Goal: Book appointment/travel/reservation

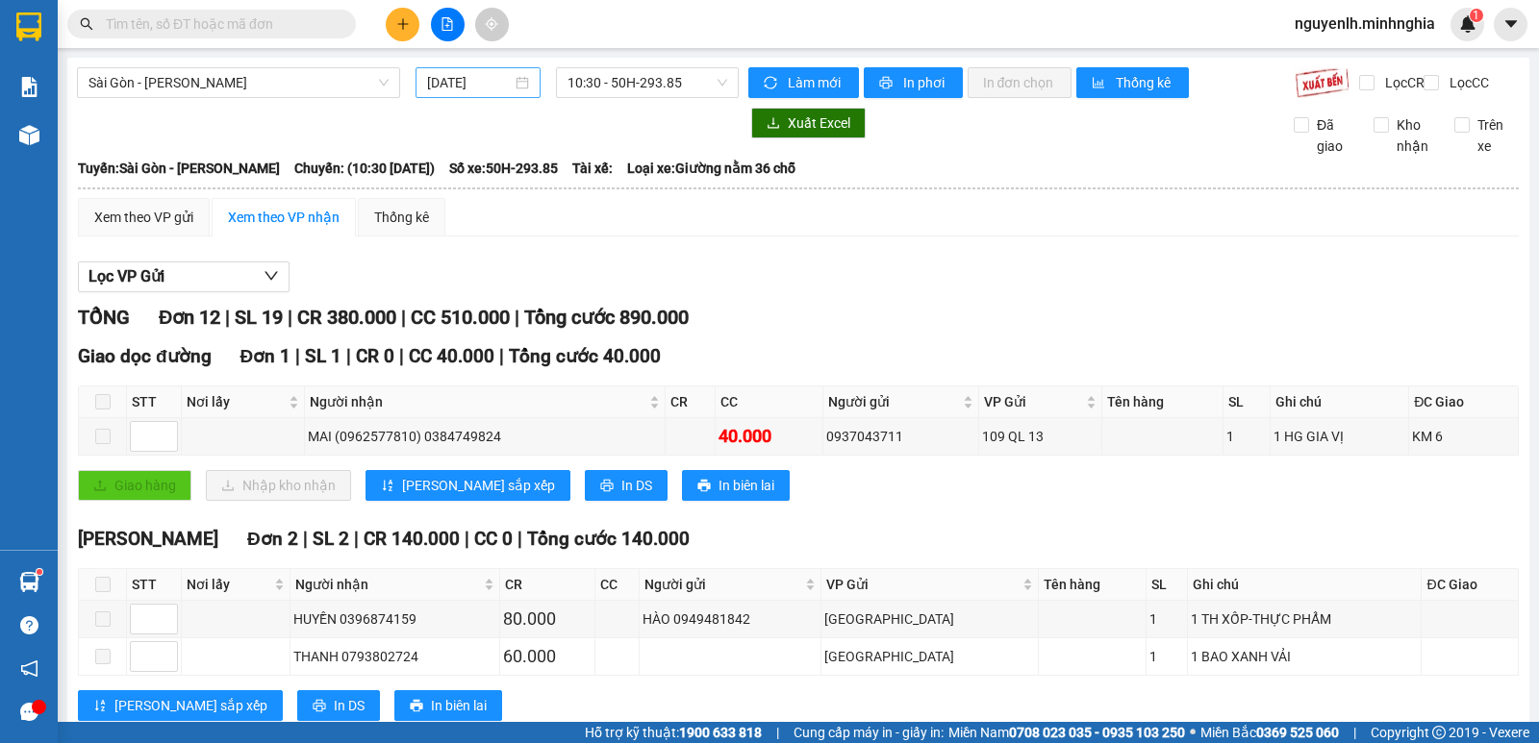
click at [451, 72] on input "[DATE]" at bounding box center [470, 82] width 86 height 21
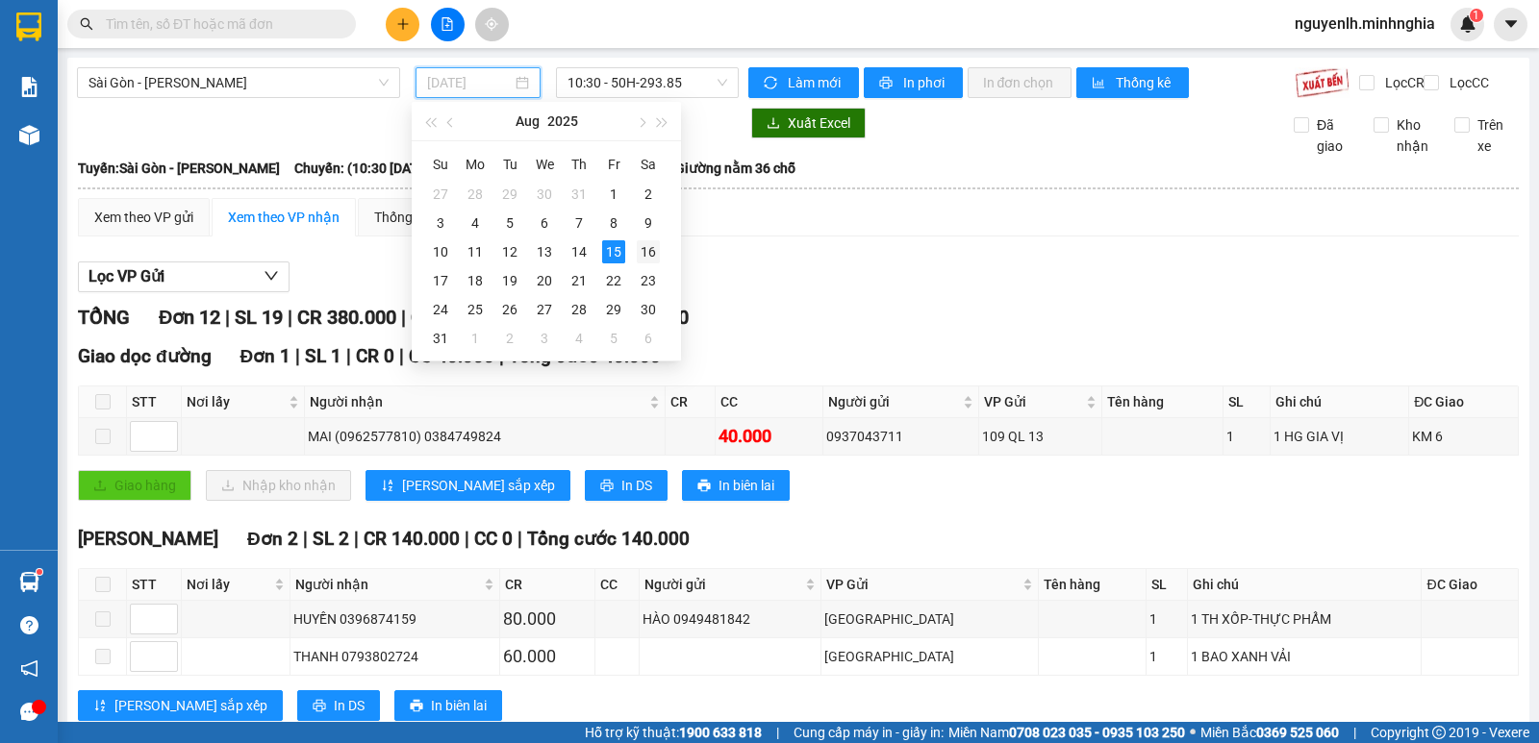
click at [655, 254] on div "16" at bounding box center [648, 251] width 23 height 23
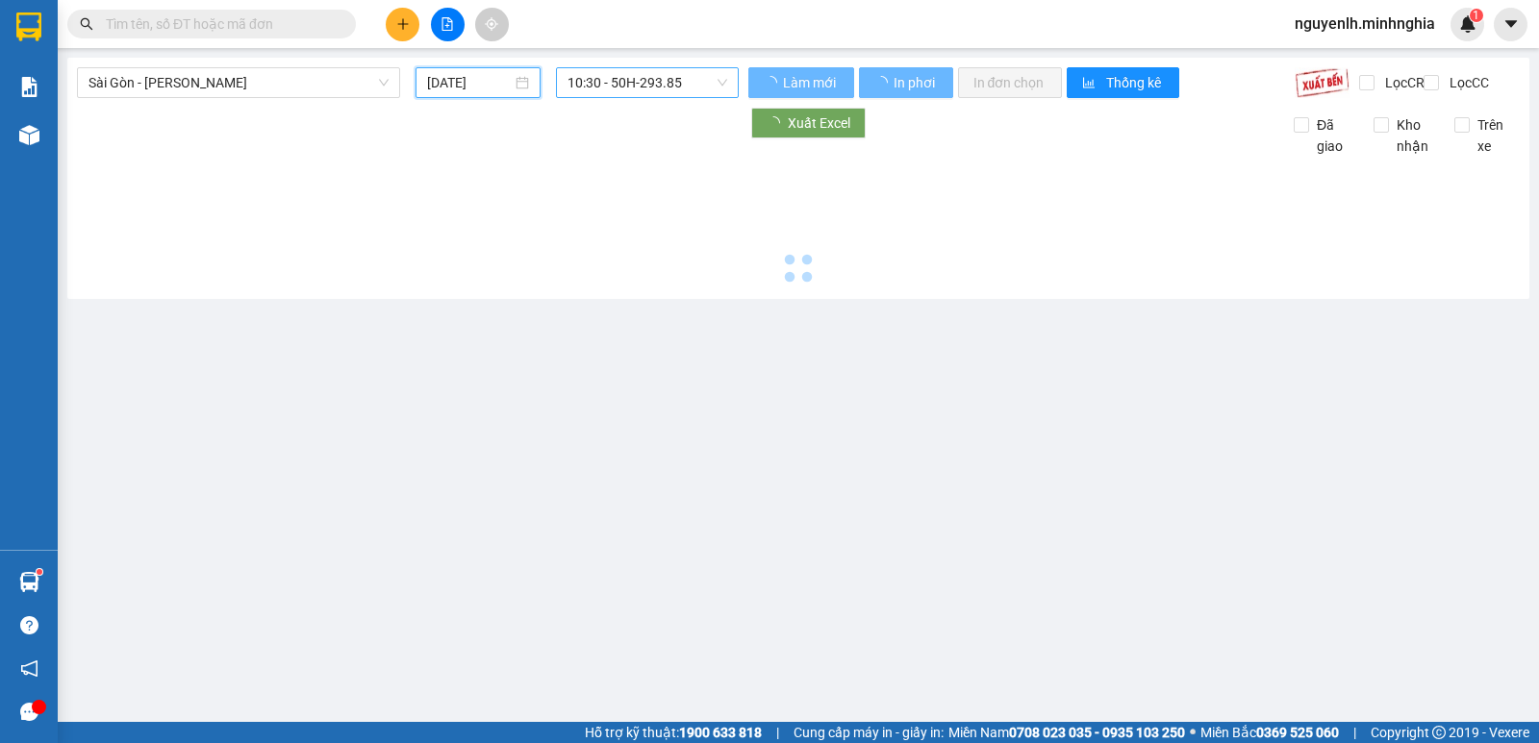
click at [655, 86] on span "10:30 - 50H-293.85" at bounding box center [646, 82] width 159 height 29
type input "[DATE]"
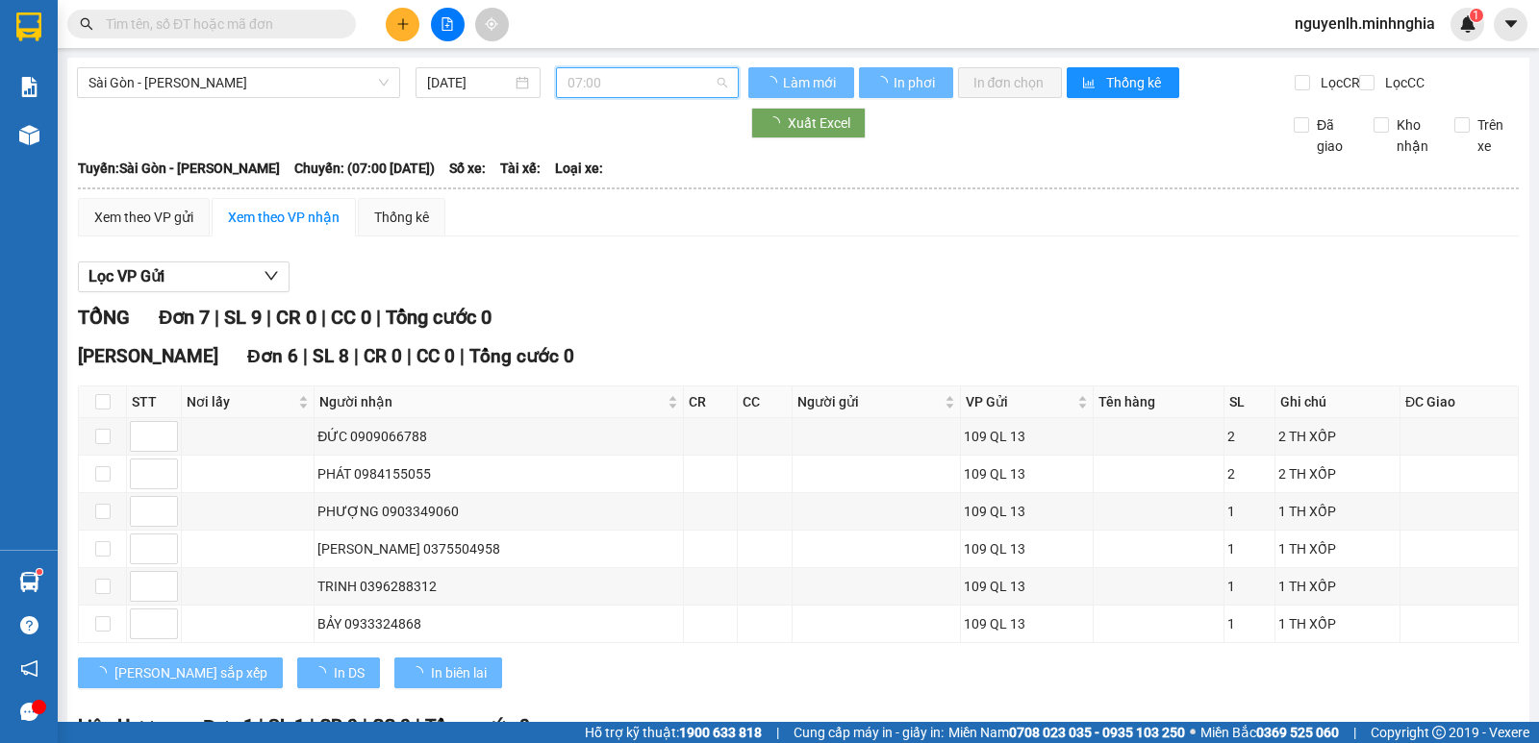
click at [655, 86] on span "07:00" at bounding box center [646, 82] width 159 height 29
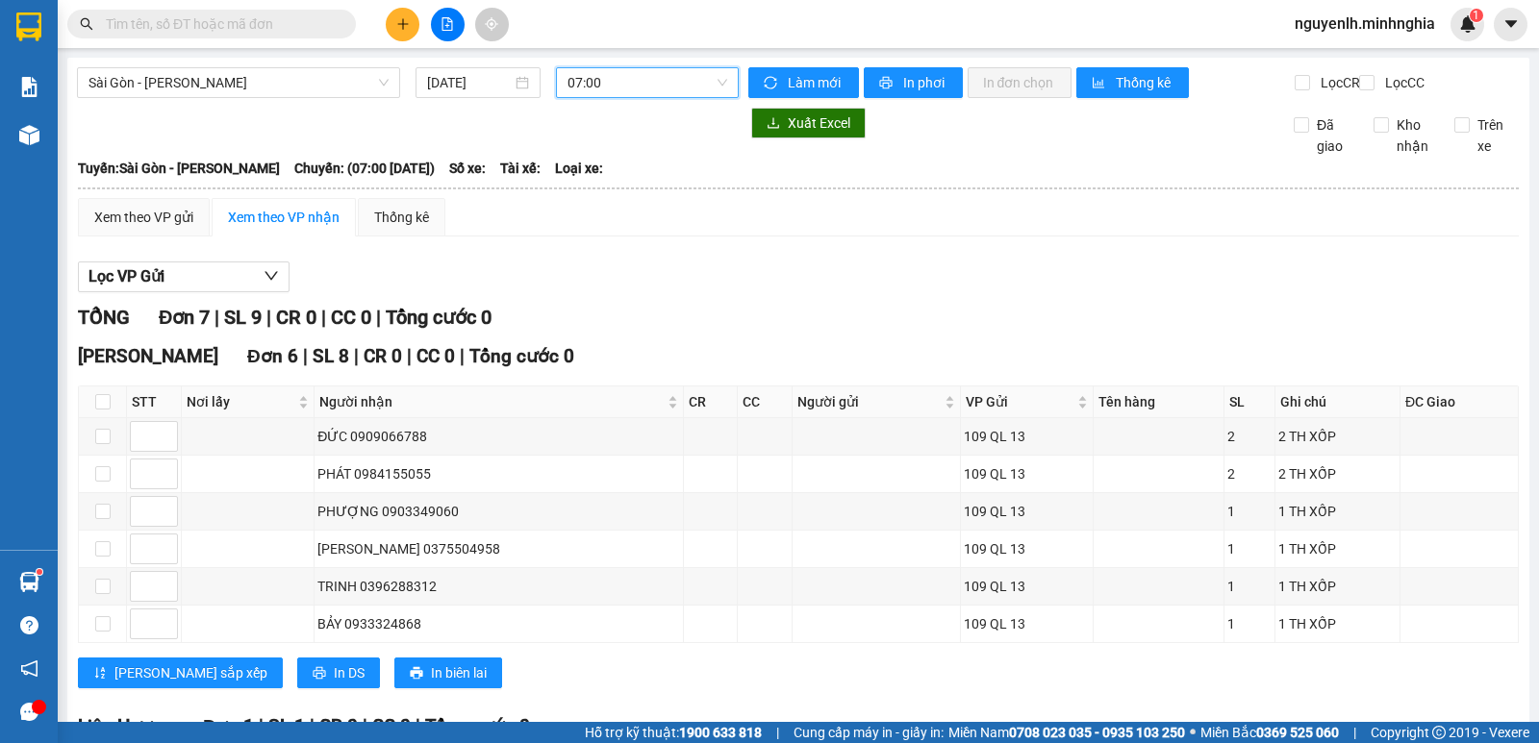
click at [676, 87] on span "07:00" at bounding box center [646, 82] width 159 height 29
click at [699, 84] on span "07:00" at bounding box center [646, 82] width 159 height 29
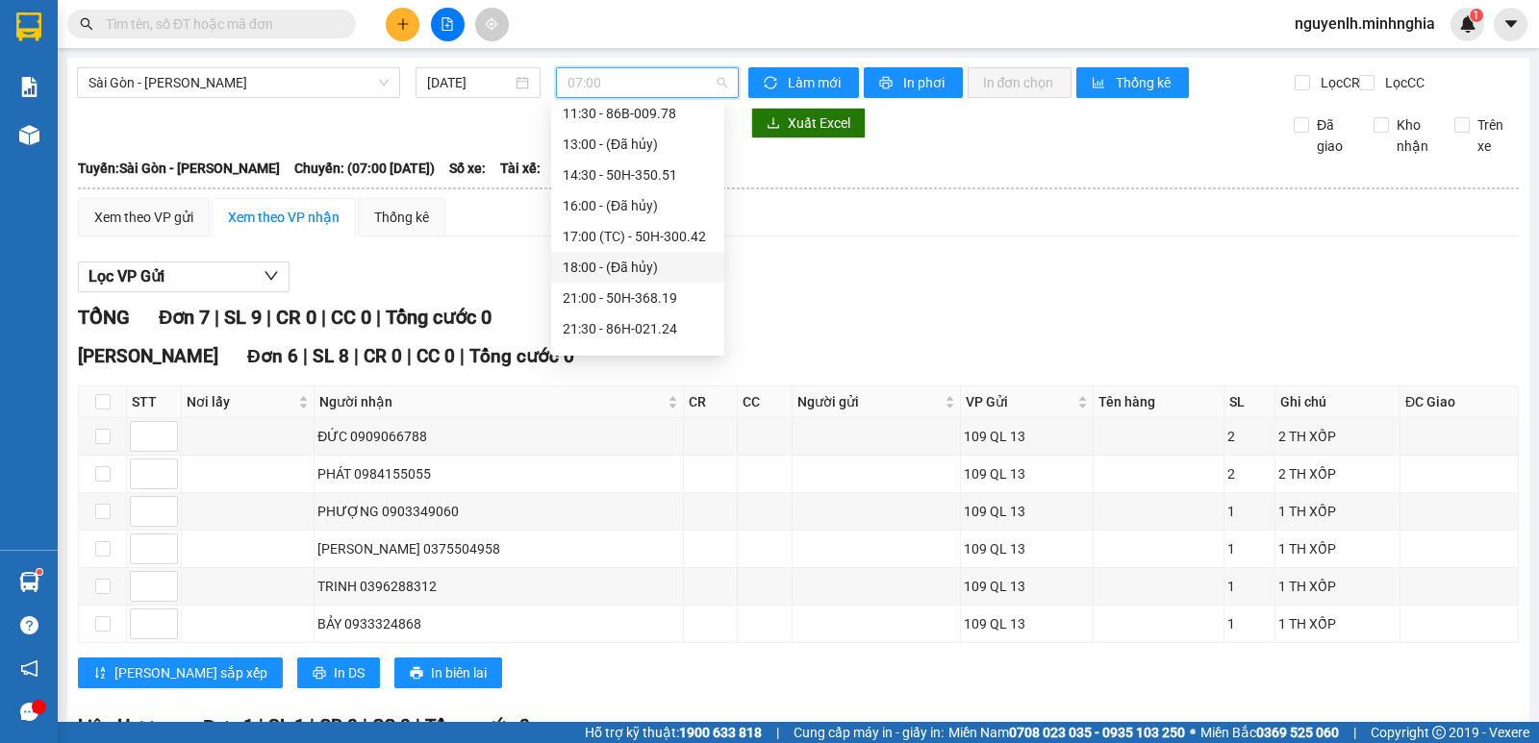
scroll to position [246, 0]
